Goal: Information Seeking & Learning: Learn about a topic

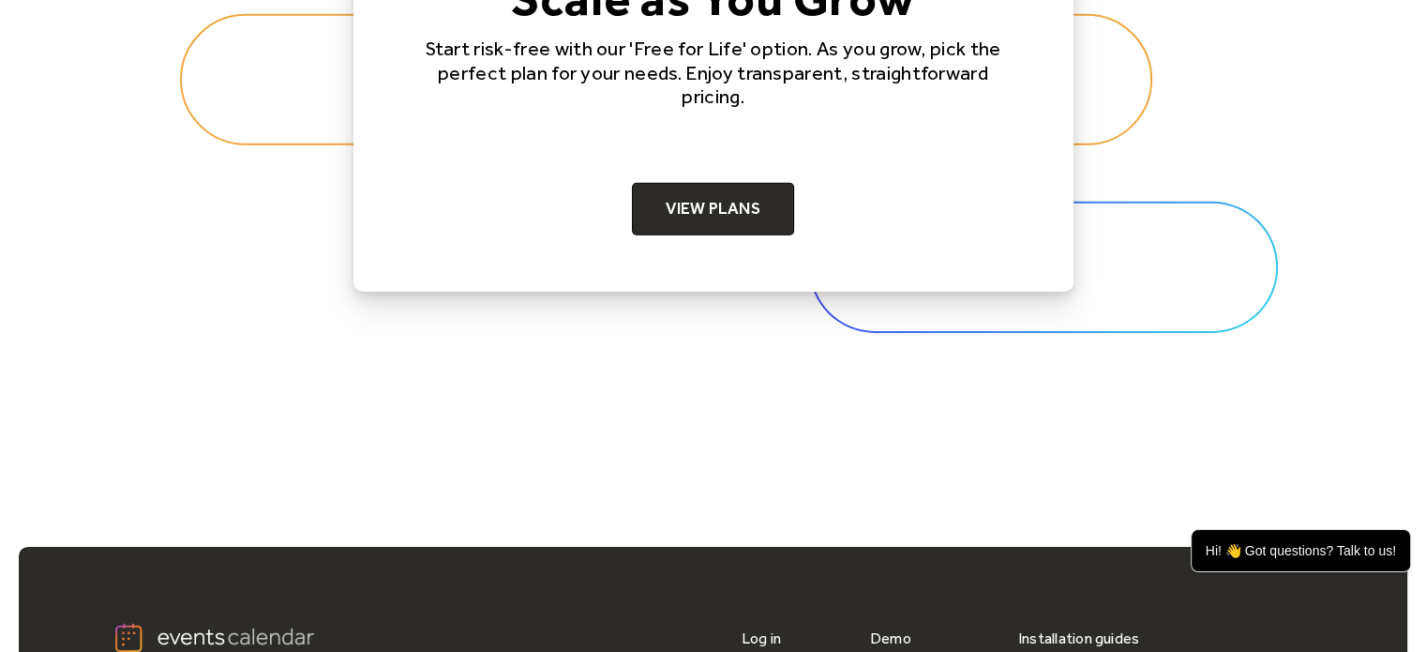
scroll to position [6003, 0]
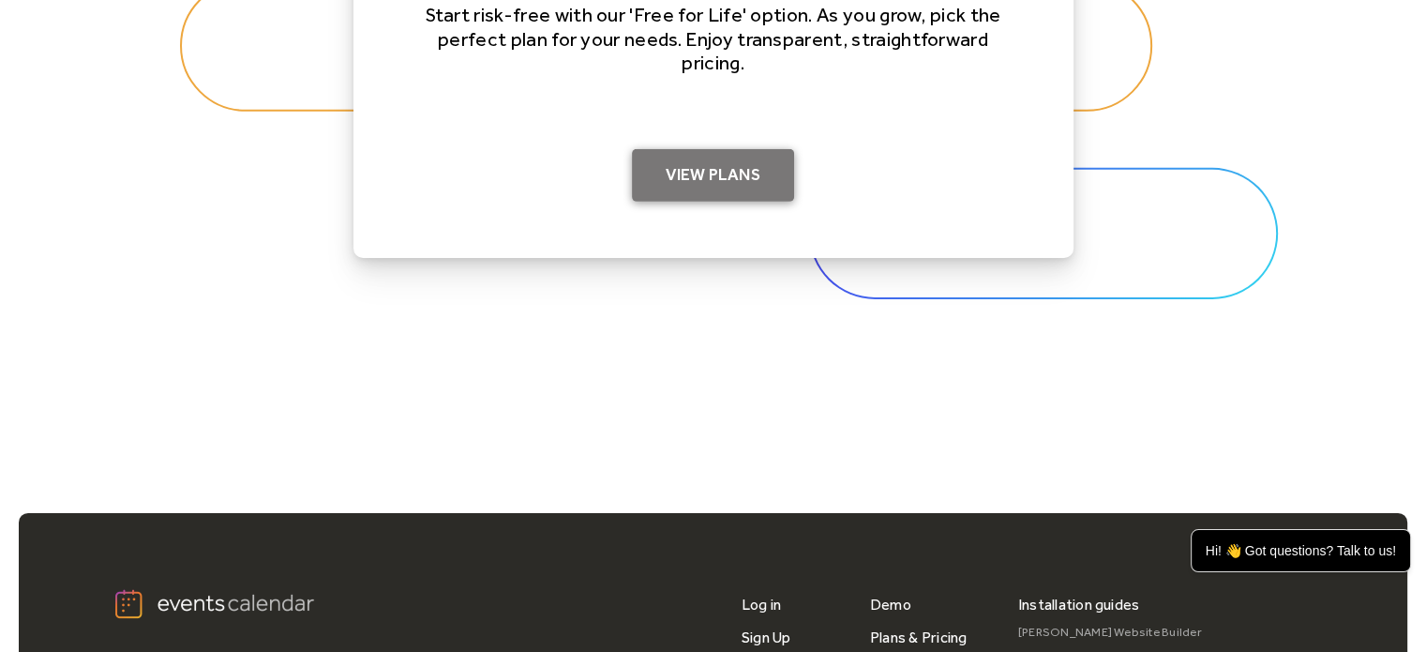
click at [690, 168] on link "View Plans" at bounding box center [713, 175] width 162 height 52
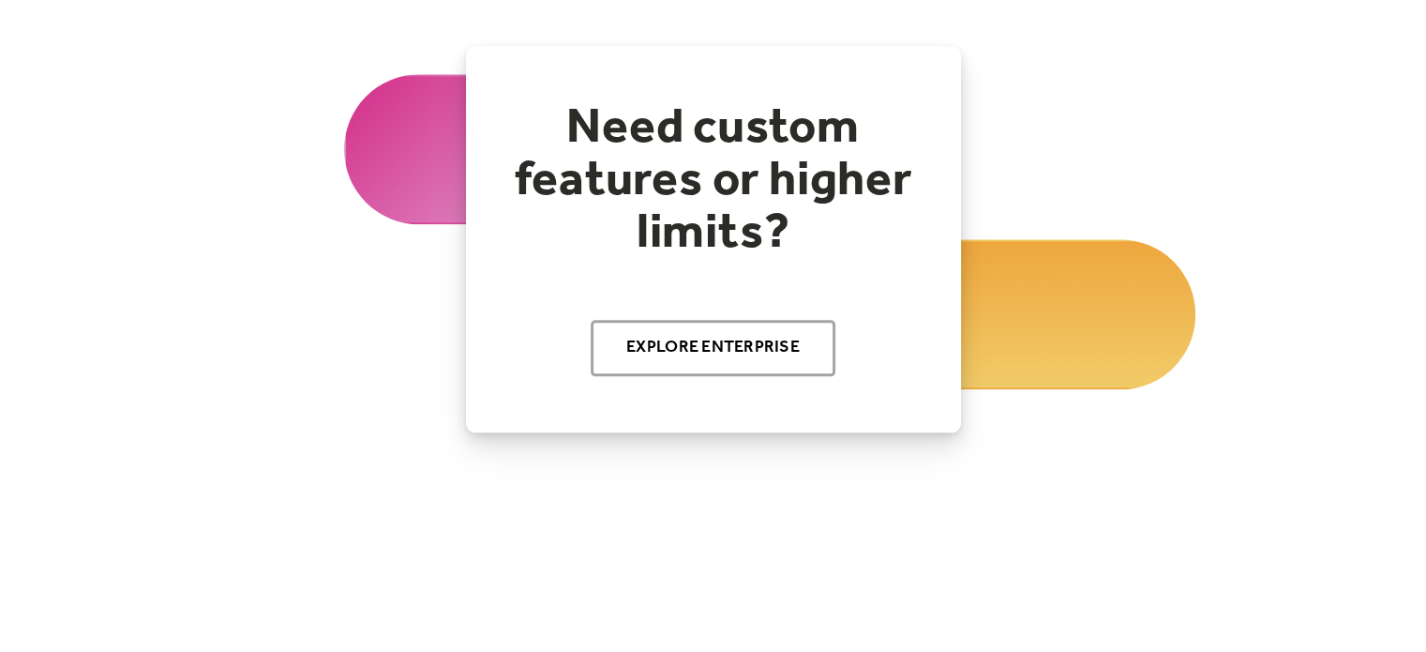
scroll to position [2196, 0]
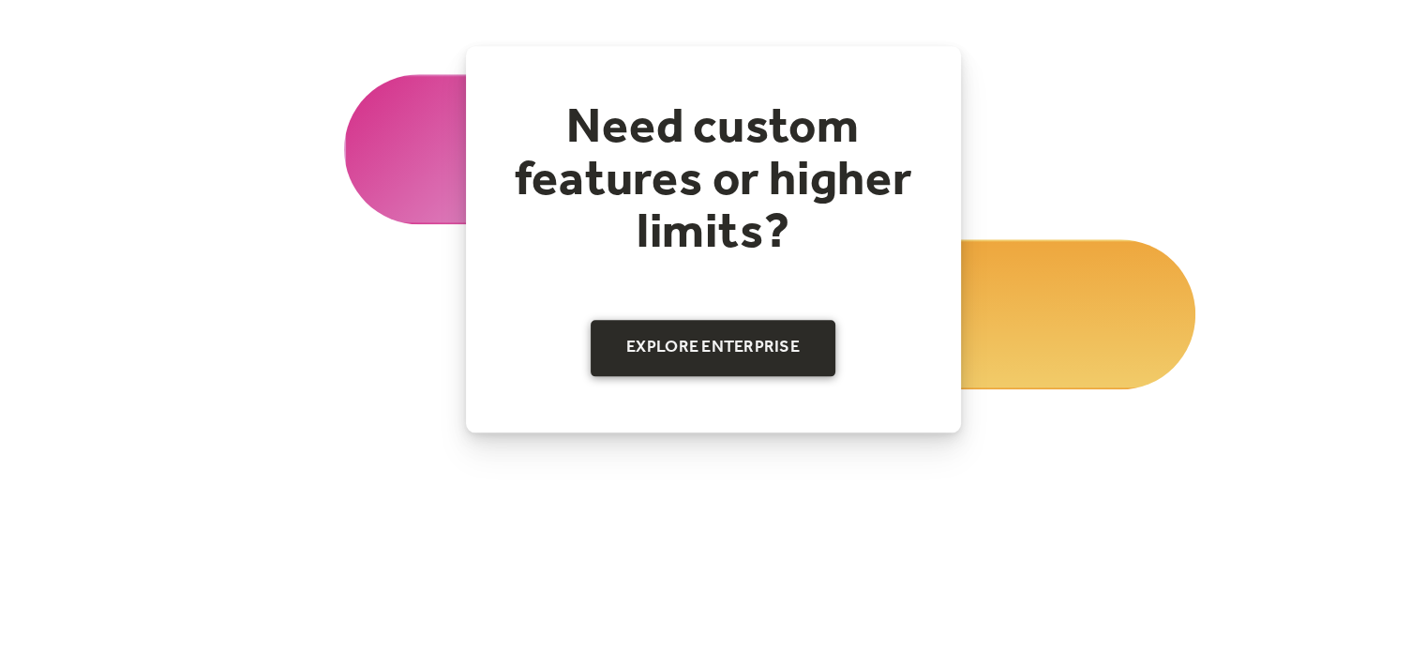
click at [703, 347] on link "Explore Enterprise" at bounding box center [713, 348] width 245 height 56
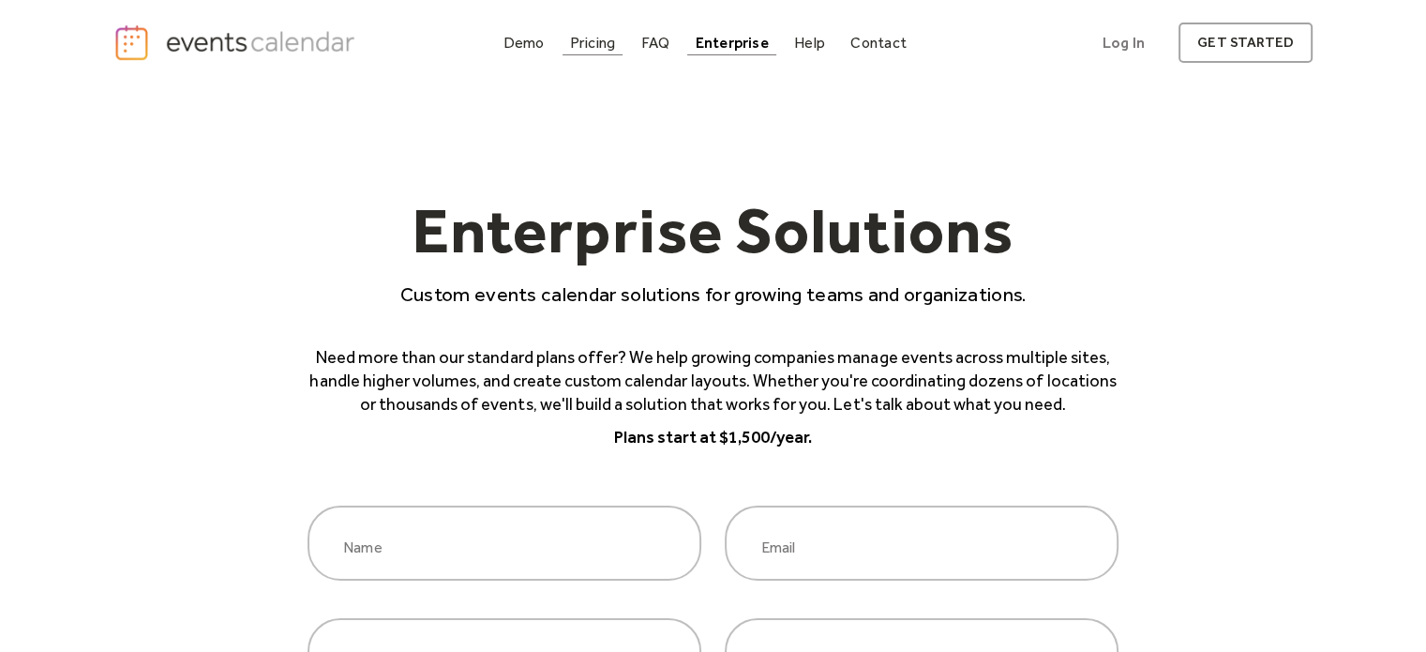
click at [592, 48] on div "Pricing" at bounding box center [593, 42] width 46 height 10
